Goal: Task Accomplishment & Management: Manage account settings

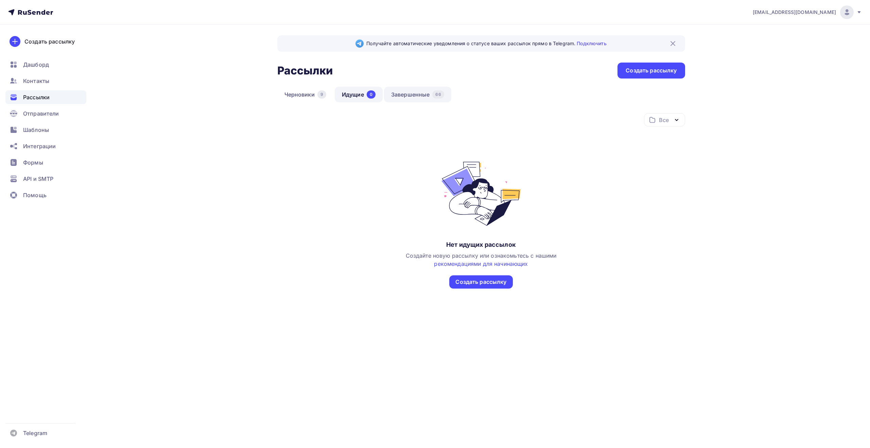
click at [418, 96] on link "Завершенные 66" at bounding box center [417, 95] width 67 height 16
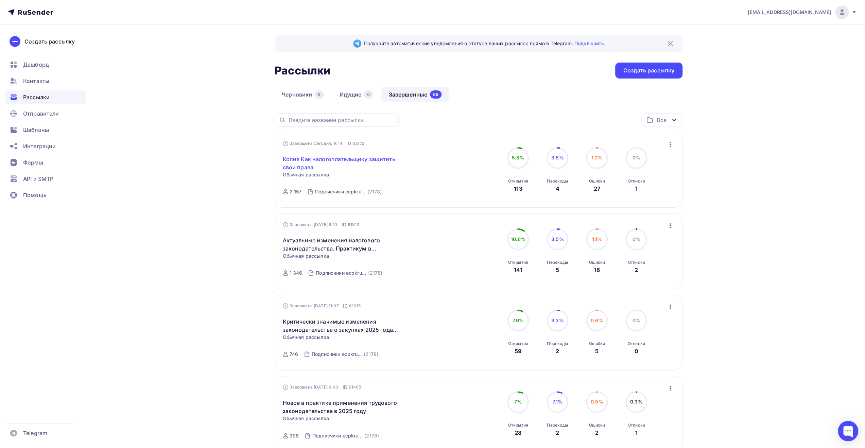
click at [384, 161] on link "Копия Как налогоплательщику защитить свои права" at bounding box center [341, 163] width 117 height 16
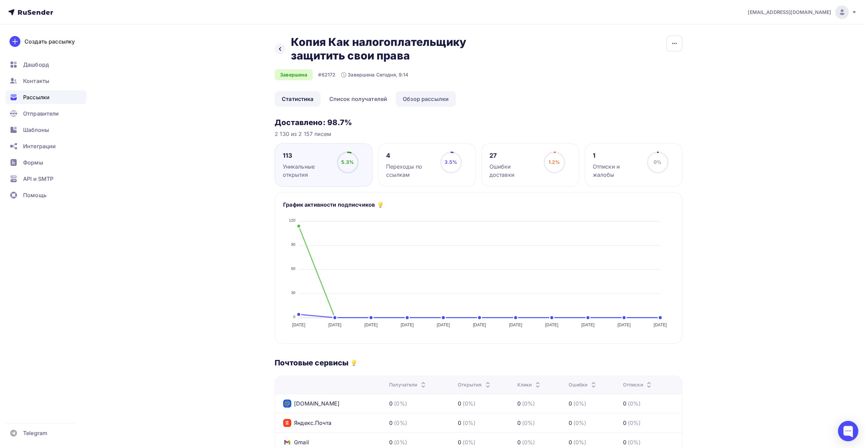
click at [428, 102] on link "Обзор рассылки" at bounding box center [426, 99] width 60 height 16
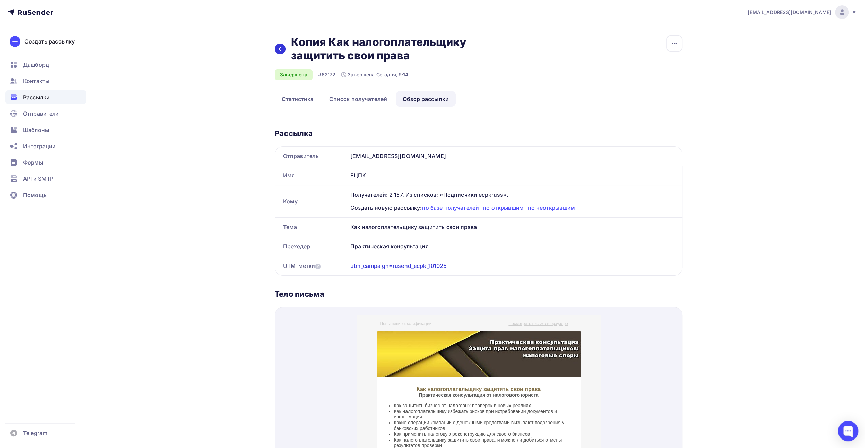
click at [278, 50] on icon at bounding box center [279, 48] width 5 height 5
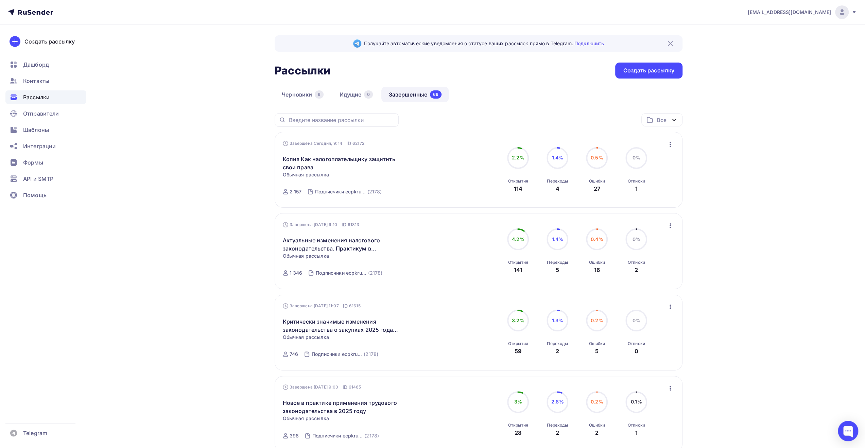
drag, startPoint x: 854, startPoint y: 10, endPoint x: 852, endPoint y: 34, distance: 24.2
click at [854, 10] on icon at bounding box center [854, 12] width 5 height 5
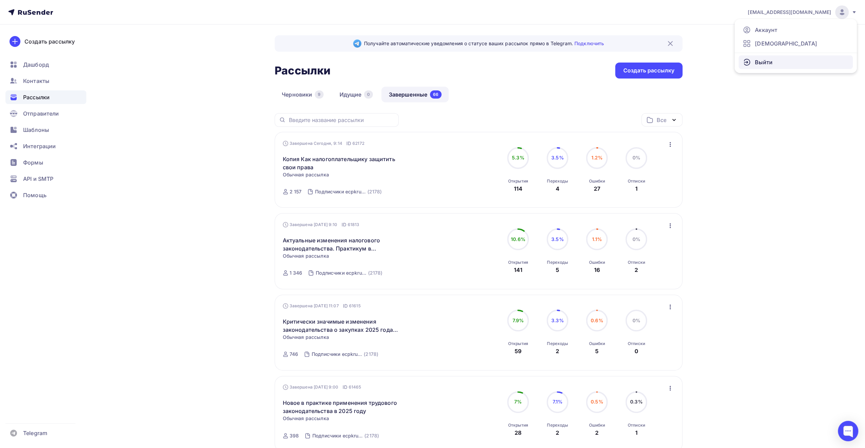
click at [770, 62] on span "Выйти" at bounding box center [764, 62] width 18 height 8
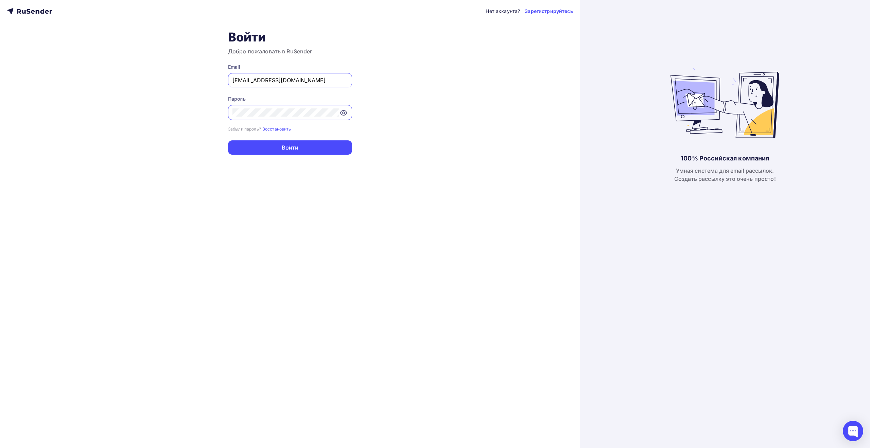
click at [312, 79] on input "[EMAIL_ADDRESS][DOMAIN_NAME]" at bounding box center [290, 80] width 115 height 8
type input "[EMAIL_ADDRESS][DOMAIN_NAME]"
click at [296, 149] on button "Войти" at bounding box center [290, 147] width 124 height 14
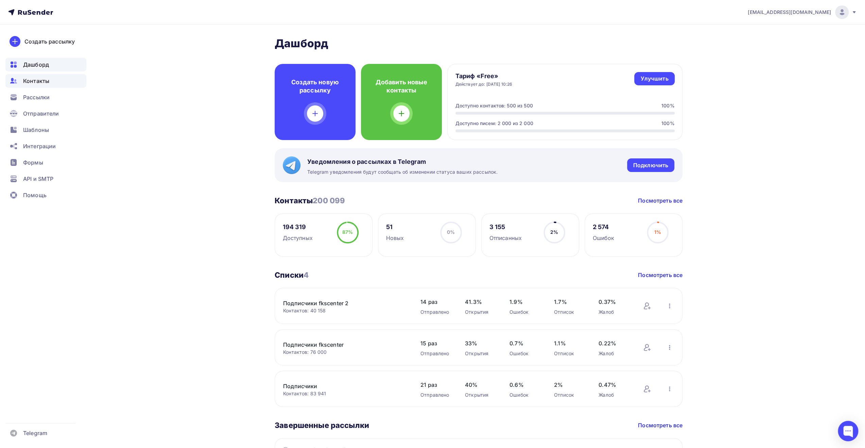
click at [45, 83] on span "Контакты" at bounding box center [36, 81] width 26 height 8
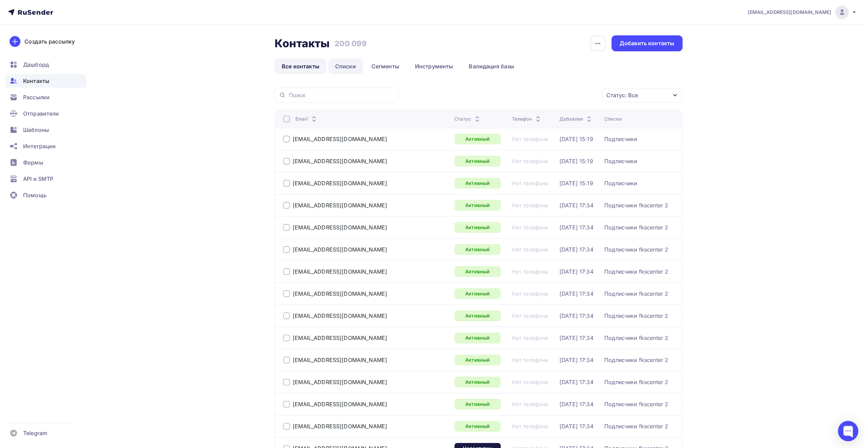
click at [345, 66] on link "Списки" at bounding box center [345, 66] width 35 height 16
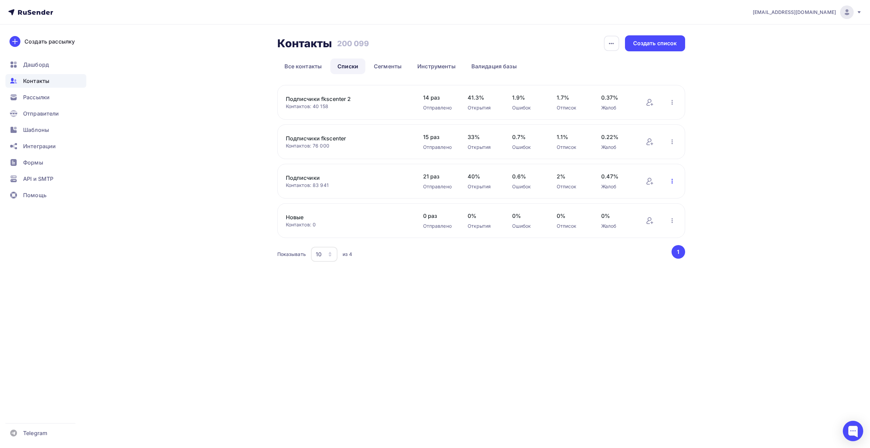
click at [672, 183] on icon "button" at bounding box center [672, 181] width 1 height 5
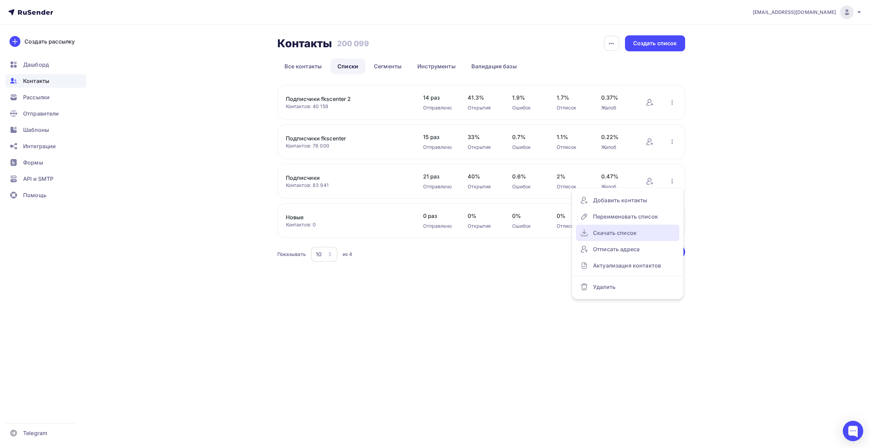
click at [647, 234] on div "Скачать список" at bounding box center [627, 232] width 95 height 11
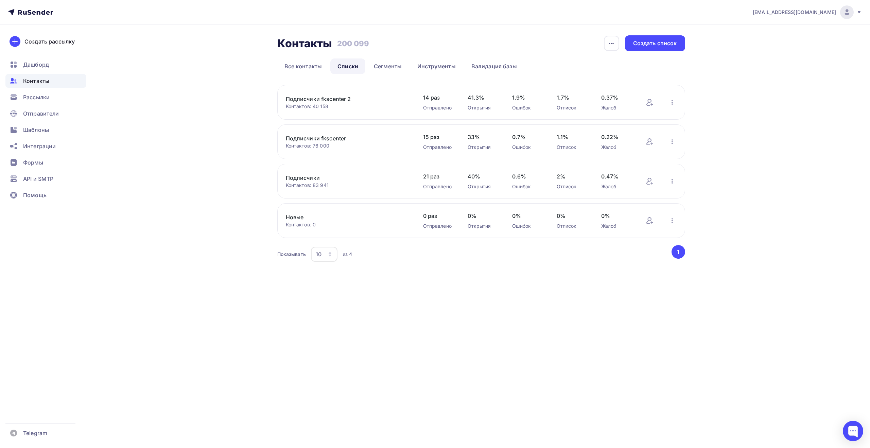
drag, startPoint x: 284, startPoint y: 177, endPoint x: 320, endPoint y: 176, distance: 35.4
click at [320, 176] on div "Подписчики Контактов: 83 941 Добавить контакты Переименовать список Скачать спи…" at bounding box center [481, 181] width 408 height 35
copy link "Подписчики"
drag, startPoint x: 184, startPoint y: 181, endPoint x: 192, endPoint y: 179, distance: 8.6
click at [184, 181] on div "Контакты Контакты 200 099 200 099 История импорта Создать список Все контакты С…" at bounding box center [435, 157] width 557 height 266
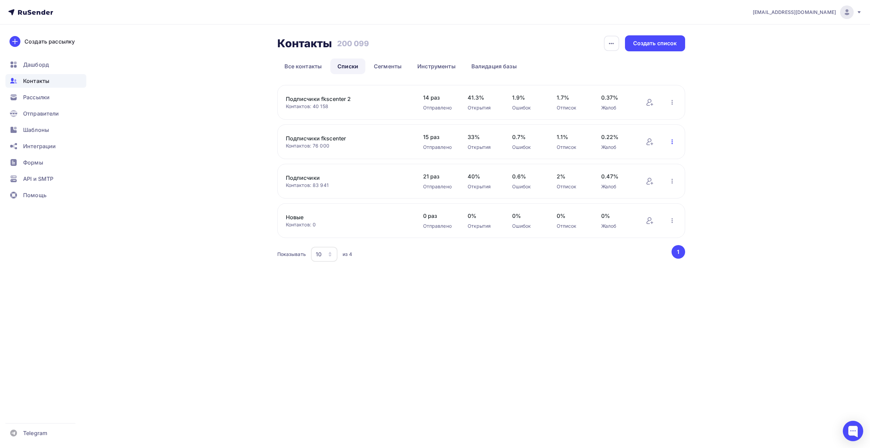
click at [671, 142] on icon "button" at bounding box center [672, 142] width 8 height 8
click at [642, 192] on div "Скачать список" at bounding box center [627, 193] width 95 height 11
drag, startPoint x: 281, startPoint y: 139, endPoint x: 346, endPoint y: 138, distance: 65.3
click at [346, 138] on div "Подписчики fkscenter Контактов: 76 000 Добавить контакты Переименовать список С…" at bounding box center [481, 141] width 408 height 35
copy link "Подписчики fkscenter"
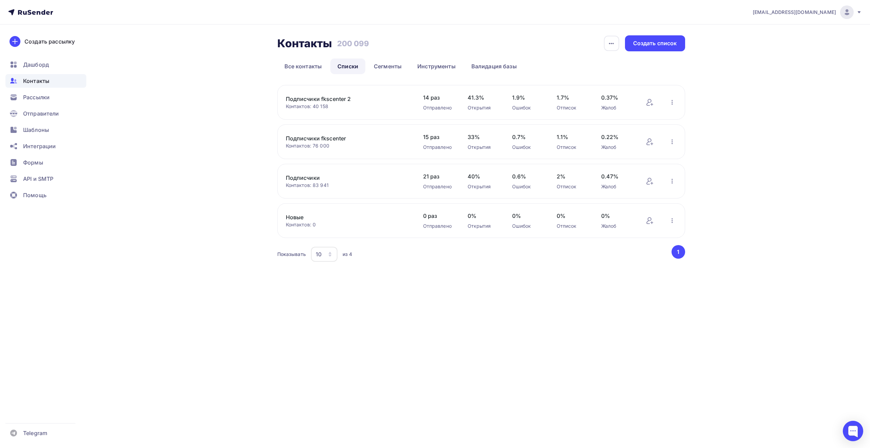
drag, startPoint x: 282, startPoint y: 98, endPoint x: 351, endPoint y: 97, distance: 69.0
click at [351, 97] on div "Подписчики fkscenter 2 Контактов: 40 158 Добавить контакты Переименовать список…" at bounding box center [481, 102] width 408 height 35
copy link "Подписчики fkscenter 2"
click at [673, 101] on icon "button" at bounding box center [672, 102] width 8 height 8
click at [642, 155] on div "Скачать список" at bounding box center [627, 154] width 95 height 11
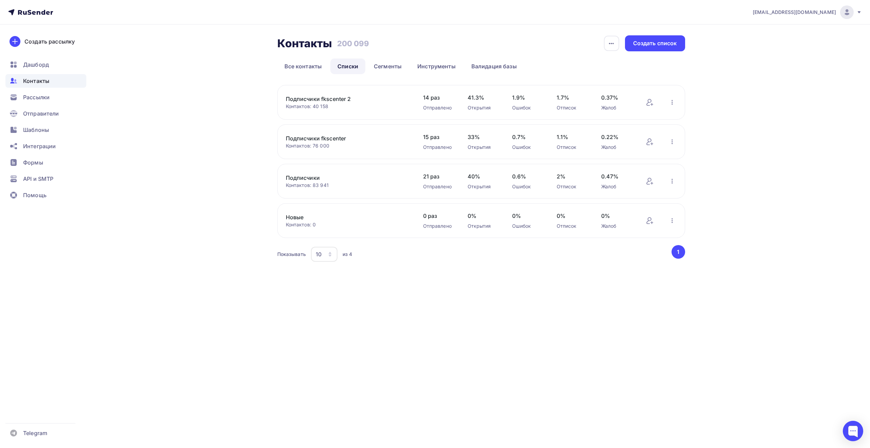
drag, startPoint x: 462, startPoint y: 49, endPoint x: 454, endPoint y: 48, distance: 7.5
click at [462, 49] on div "Контакты Контакты 200 099 200 099 История импорта Создать список" at bounding box center [481, 43] width 408 height 16
drag, startPoint x: 280, startPoint y: 98, endPoint x: 350, endPoint y: 96, distance: 69.7
click at [350, 96] on div "Подписчики fkscenter 2 Контактов: 40 158 Добавить контакты Переименовать список…" at bounding box center [481, 102] width 408 height 35
copy link "Подписчики fkscenter 2"
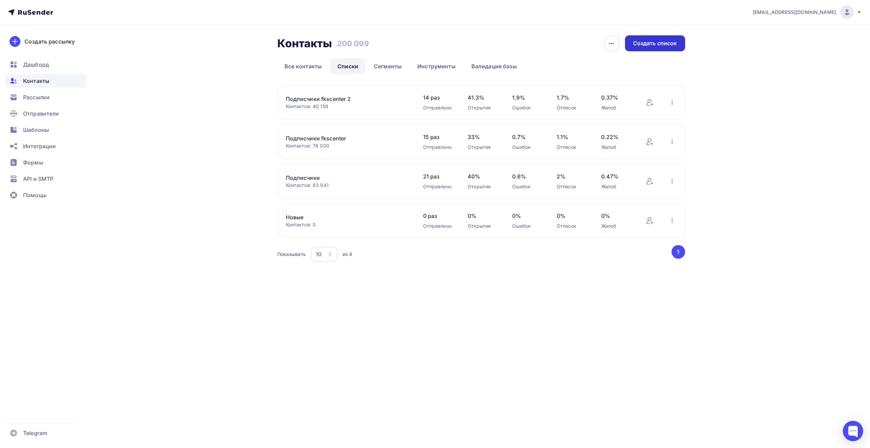
click at [642, 47] on div "Создать список" at bounding box center [655, 43] width 44 height 8
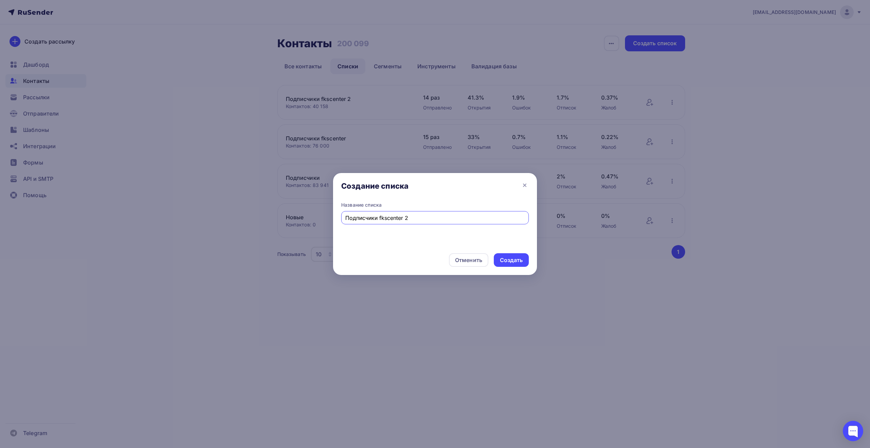
drag, startPoint x: 379, startPoint y: 218, endPoint x: 432, endPoint y: 218, distance: 53.7
click at [435, 217] on input "Подписчики fkscenter 2" at bounding box center [435, 218] width 180 height 8
paste input "dasha"
type input "Подписчики dasha"
click at [506, 261] on div "Создать" at bounding box center [511, 260] width 23 height 8
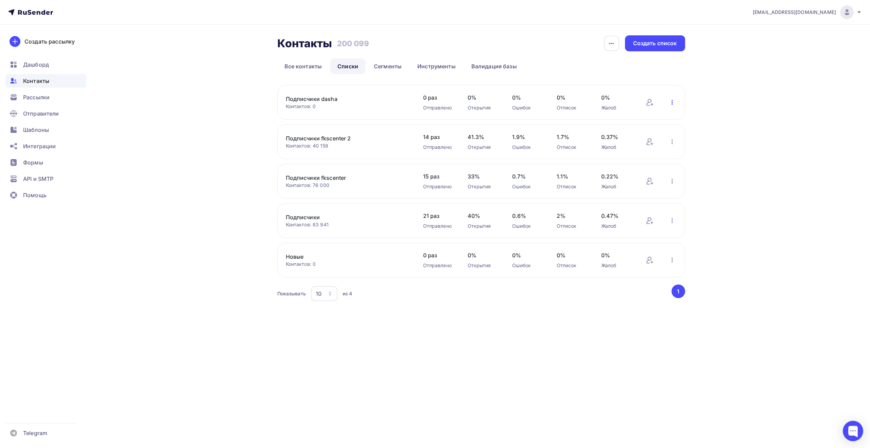
click at [673, 105] on icon "button" at bounding box center [672, 102] width 8 height 8
click at [640, 126] on div "Добавить контакты" at bounding box center [627, 121] width 95 height 11
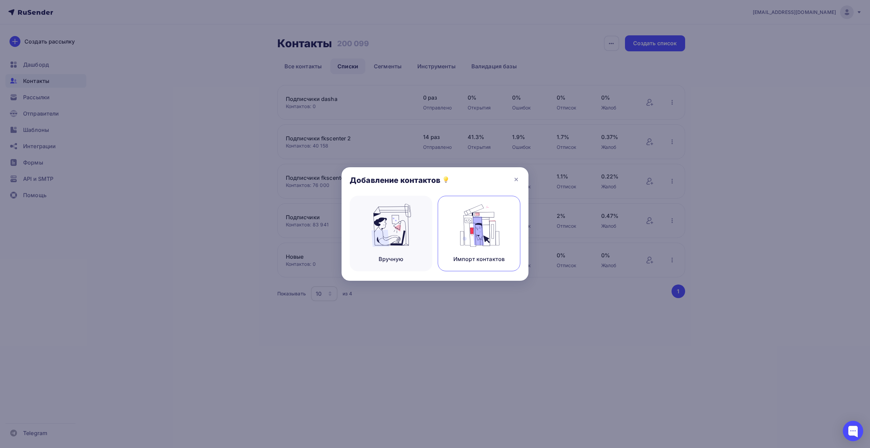
click at [483, 214] on img at bounding box center [480, 225] width 46 height 43
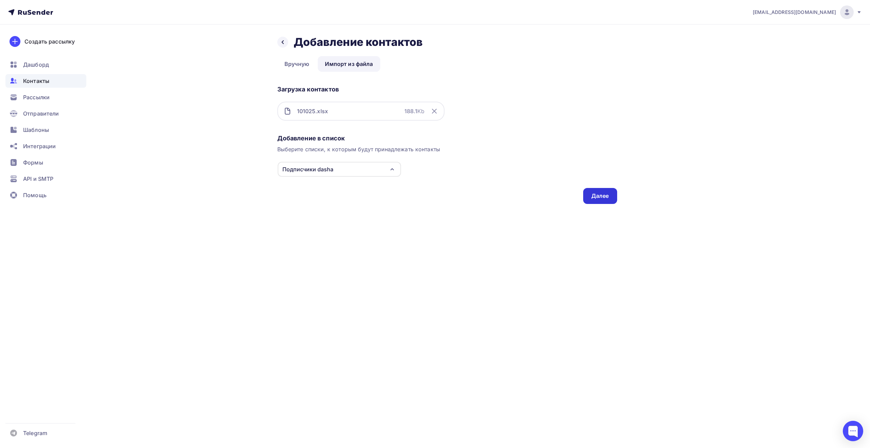
click at [596, 196] on div "Далее" at bounding box center [601, 196] width 18 height 8
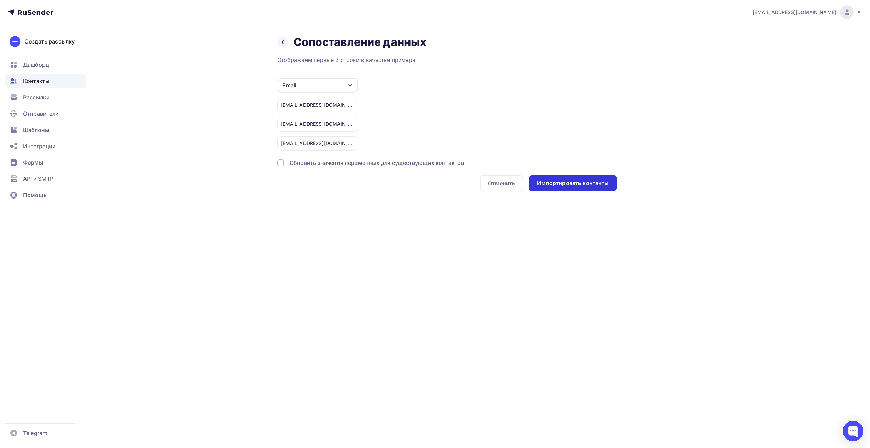
click at [572, 184] on div "Импортировать контакты" at bounding box center [573, 183] width 72 height 8
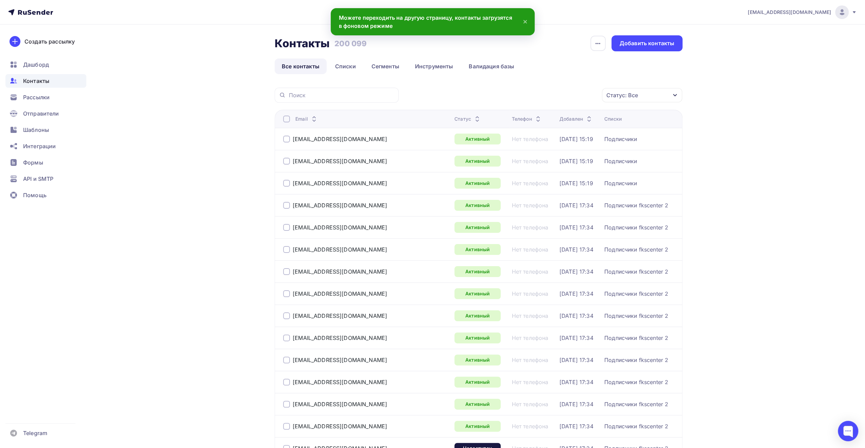
click at [854, 13] on icon at bounding box center [854, 12] width 5 height 5
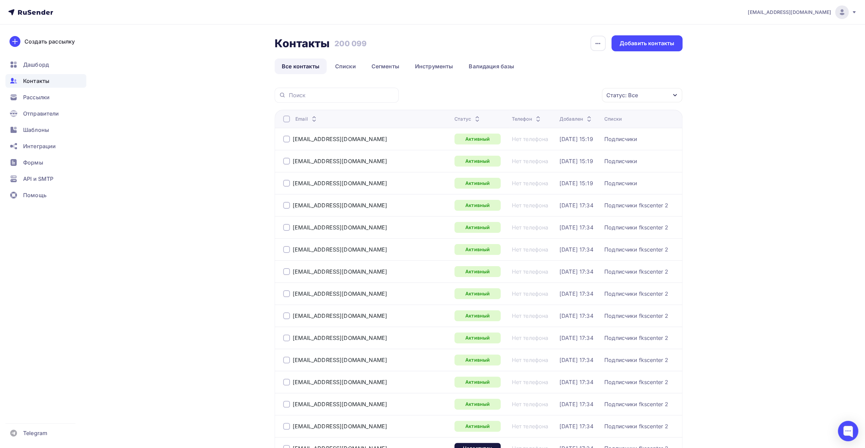
click at [851, 13] on div "[EMAIL_ADDRESS][DOMAIN_NAME]" at bounding box center [802, 12] width 109 height 14
click at [787, 45] on link "[DEMOGRAPHIC_DATA]" at bounding box center [796, 44] width 114 height 14
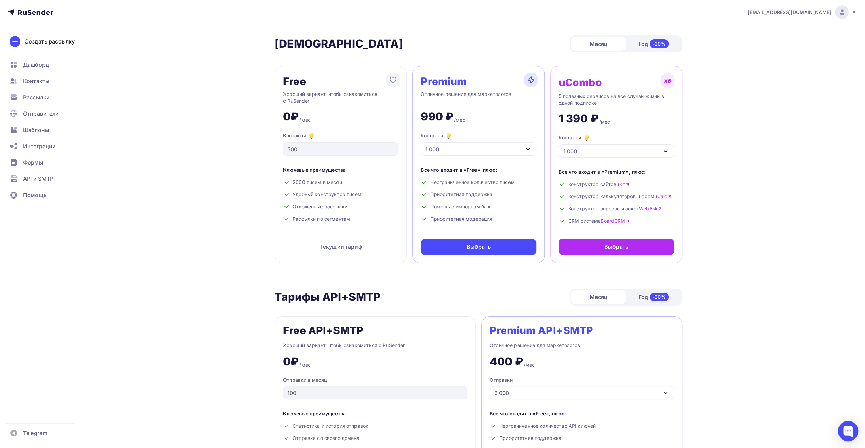
click at [846, 14] on div at bounding box center [842, 12] width 14 height 14
click at [821, 30] on link "Аккаунт" at bounding box center [796, 30] width 114 height 14
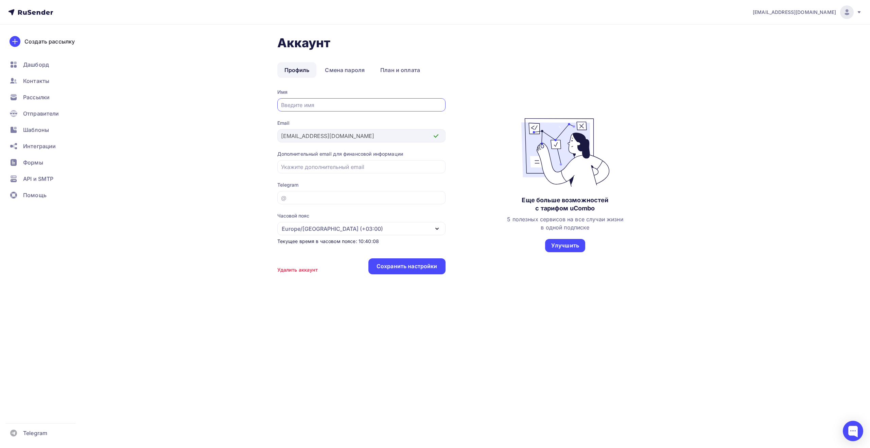
click at [847, 13] on img at bounding box center [847, 12] width 8 height 8
drag, startPoint x: 383, startPoint y: 71, endPoint x: 396, endPoint y: 91, distance: 23.8
click at [383, 71] on link "План и оплата" at bounding box center [400, 70] width 54 height 16
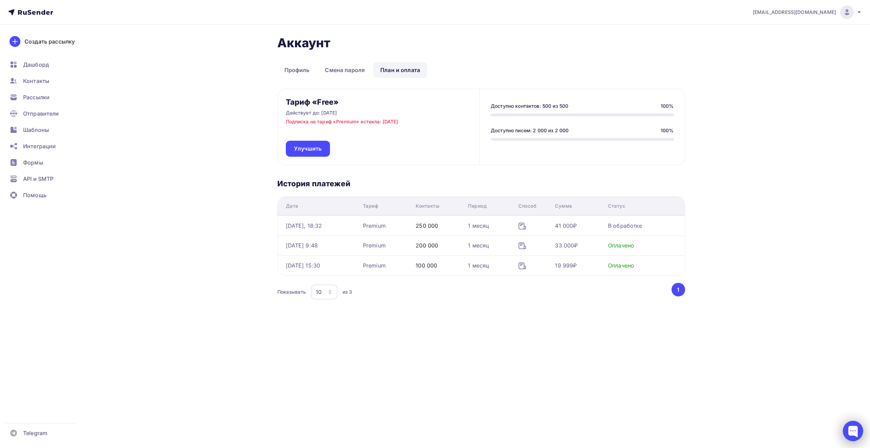
click at [848, 434] on div at bounding box center [853, 431] width 20 height 20
click at [200, 116] on div "Аккаунт Профиль Смена пароля План и оплата Профиль Смена пароля План и оплата Т…" at bounding box center [435, 188] width 557 height 328
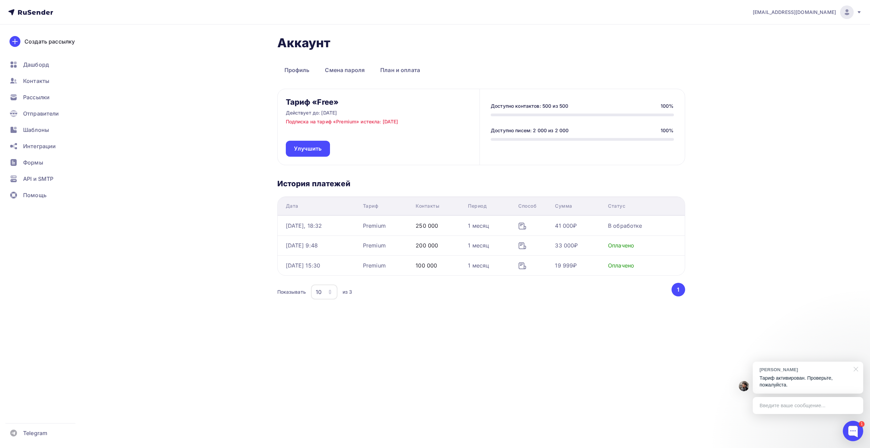
click at [854, 370] on div at bounding box center [855, 369] width 17 height 14
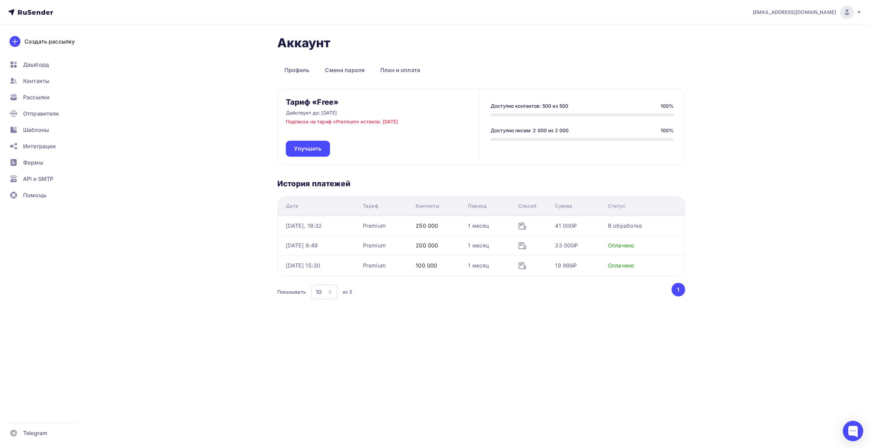
click at [756, 231] on div "info@fks-center.ru Аккаунт Тарифы Выйти Создать рассылку Дашборд Контакты Рассы…" at bounding box center [435, 176] width 870 height 352
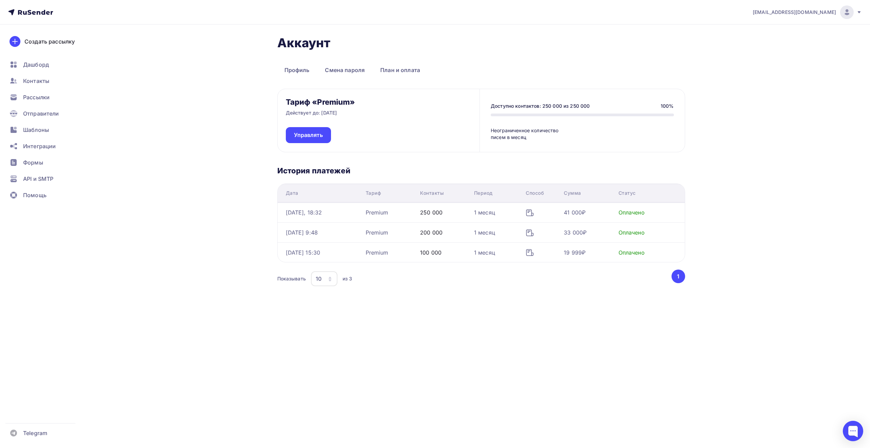
click at [646, 340] on div "info@fks-center.ru Аккаунт Тарифы Выйти Создать рассылку Дашборд Контакты Рассы…" at bounding box center [435, 224] width 870 height 448
click at [418, 145] on div "Тариф «Premium» Действует до: 09.11.2025 Управлять" at bounding box center [379, 120] width 202 height 63
drag, startPoint x: 47, startPoint y: 98, endPoint x: 54, endPoint y: 101, distance: 7.5
click at [47, 98] on span "Рассылки" at bounding box center [36, 97] width 27 height 8
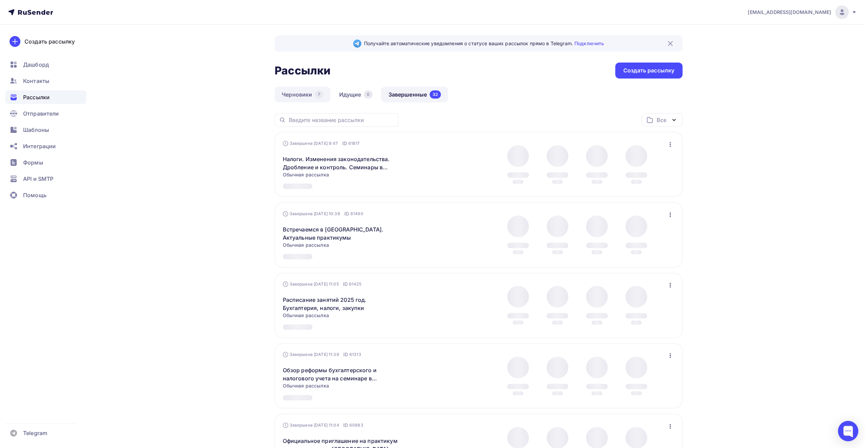
click at [306, 95] on link "Черновики 7" at bounding box center [303, 95] width 56 height 16
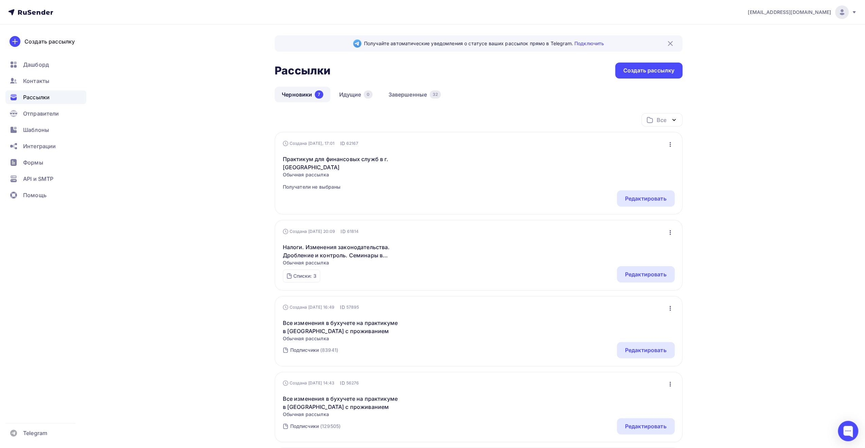
click at [671, 146] on icon "button" at bounding box center [670, 144] width 1 height 5
click at [523, 177] on div "Практикум для финансовых служб в г. Кисловодске Обычная рассылка Получатели не …" at bounding box center [479, 169] width 392 height 44
click at [641, 198] on div "Редактировать" at bounding box center [645, 198] width 41 height 8
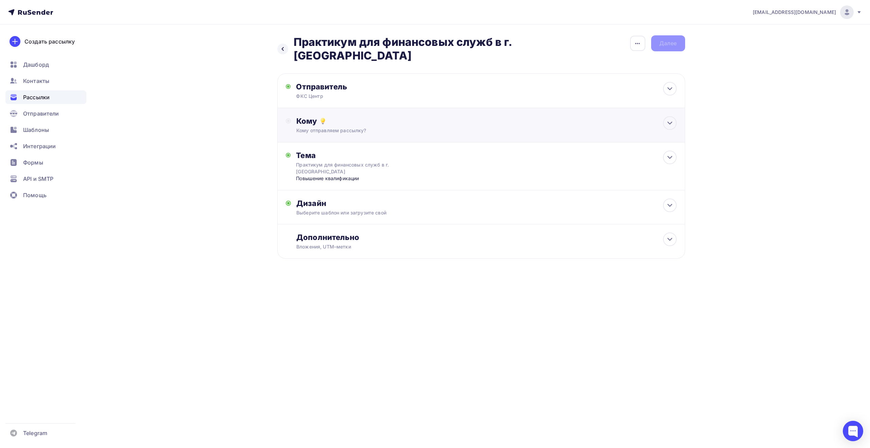
click at [579, 127] on div "Кому отправляем рассылку?" at bounding box center [467, 130] width 342 height 7
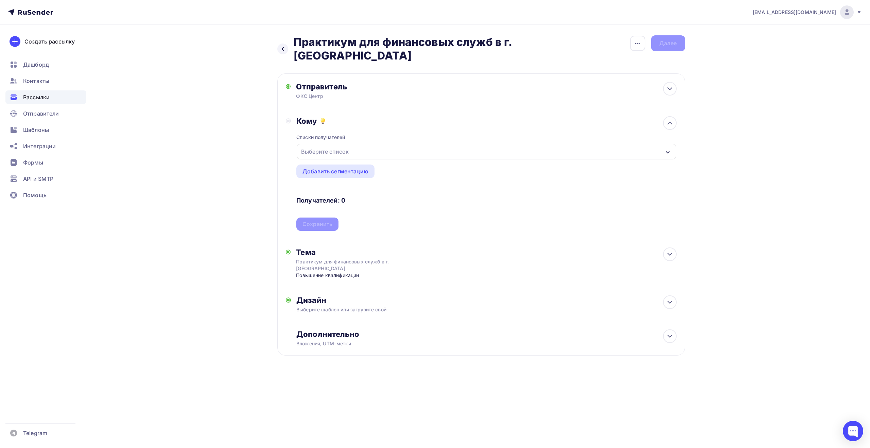
click at [518, 144] on div "Выберите список" at bounding box center [486, 152] width 379 height 16
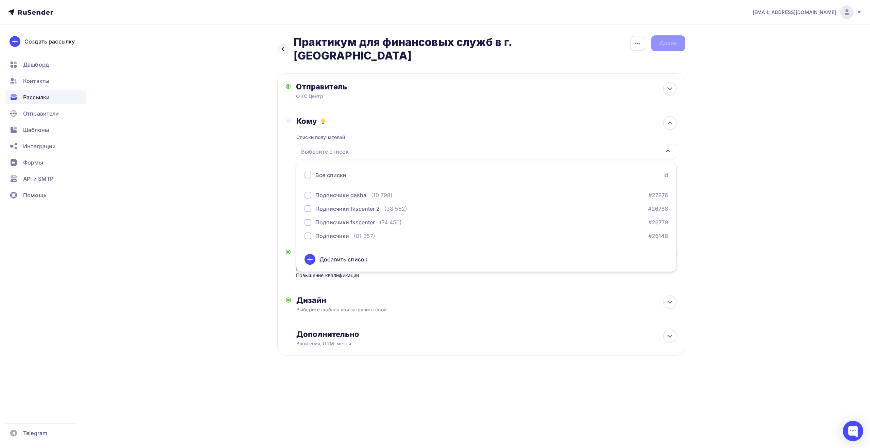
click at [330, 171] on div "Все списки" at bounding box center [331, 175] width 31 height 8
click at [246, 179] on div "Назад Практикум для финансовых служб в г. Кисловодске Практикум для финансовых …" at bounding box center [435, 211] width 557 height 375
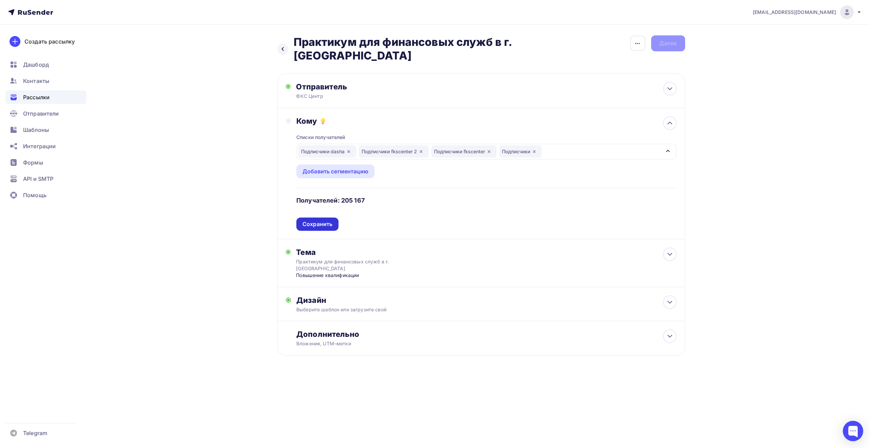
click at [328, 220] on div "Сохранить" at bounding box center [318, 224] width 30 height 8
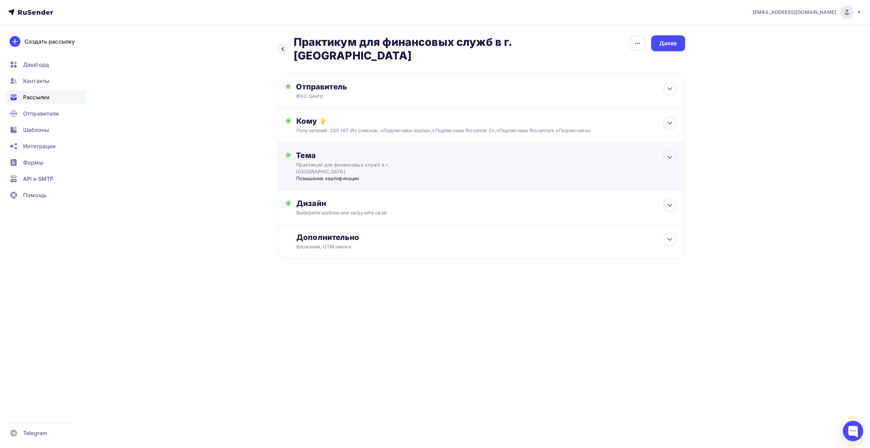
click at [493, 164] on div "Тема Практикум для финансовых служб в г. Кисловодске Повышение квалификации Тем…" at bounding box center [481, 166] width 408 height 48
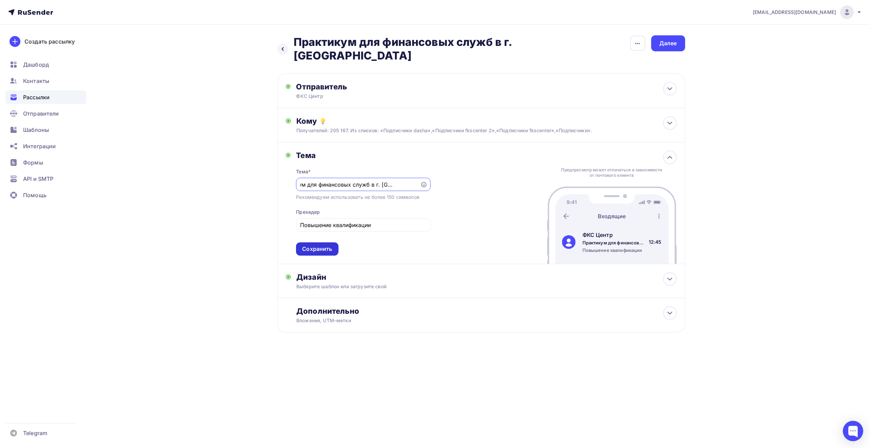
click at [316, 245] on div "Сохранить" at bounding box center [317, 249] width 30 height 8
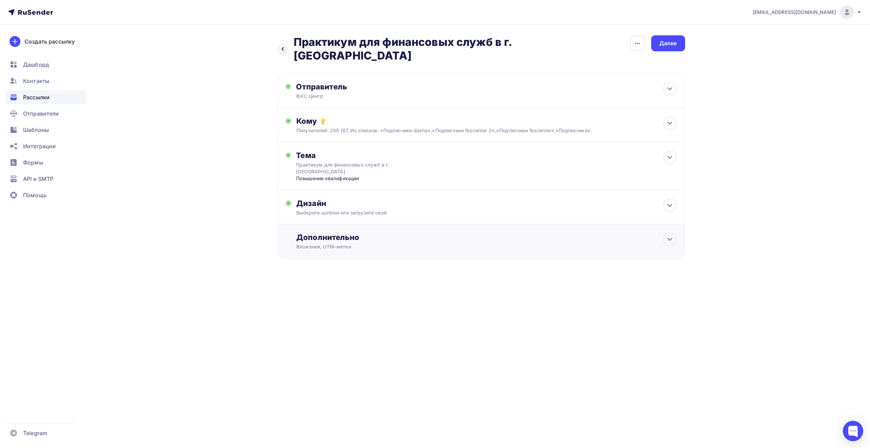
drag, startPoint x: 326, startPoint y: 232, endPoint x: 326, endPoint y: 236, distance: 3.8
click at [326, 233] on div "Дополнительно Вложения, UTM–метки Вложения Добавить файл Максимальный суммарный…" at bounding box center [486, 242] width 380 height 18
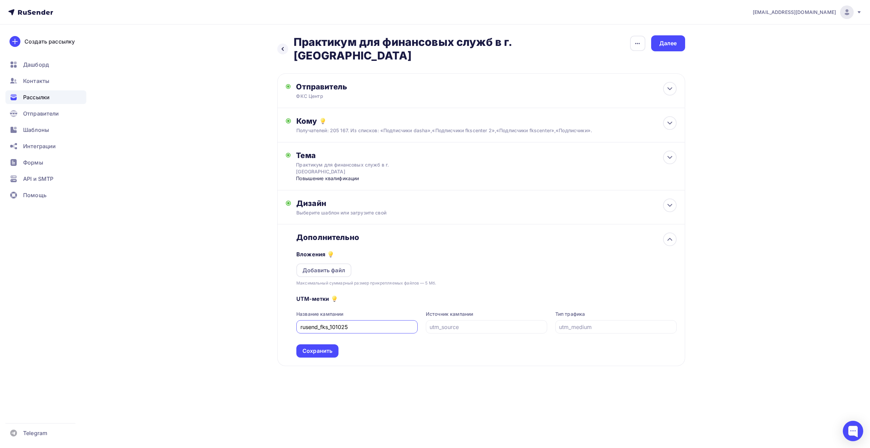
click at [316, 347] on div "Сохранить" at bounding box center [318, 351] width 30 height 8
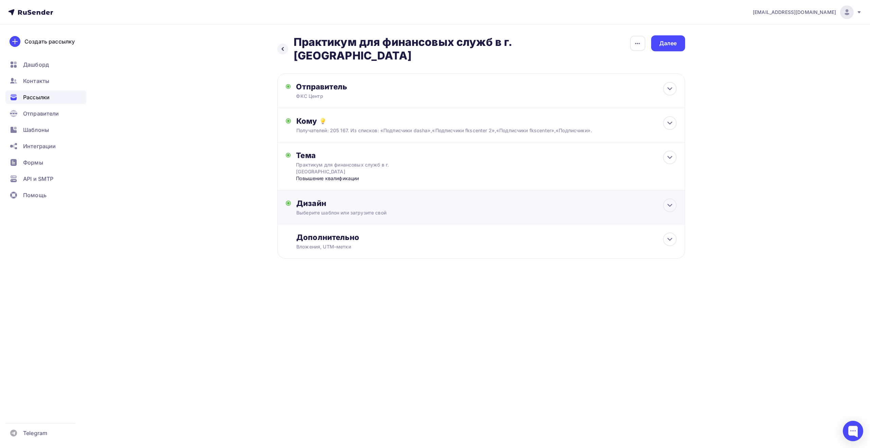
click at [544, 209] on div "Выберите шаблон или загрузите свой" at bounding box center [467, 212] width 342 height 7
click at [663, 43] on div "Далее" at bounding box center [669, 43] width 18 height 8
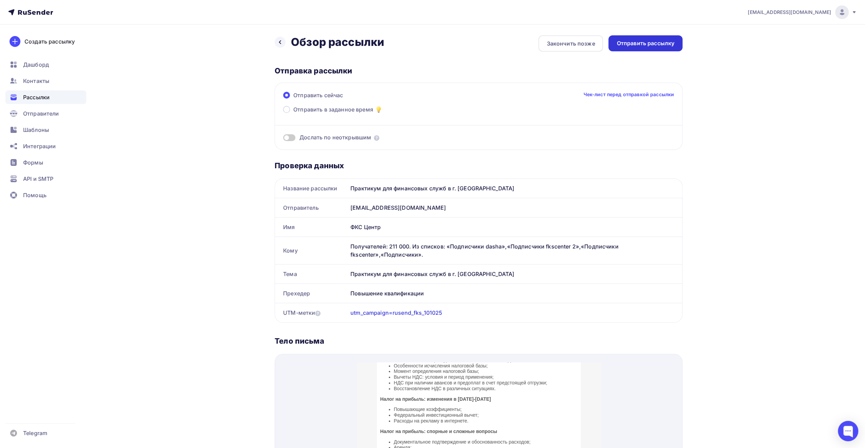
click at [634, 45] on div "Отправить рассылку" at bounding box center [646, 43] width 58 height 8
